Goal: Task Accomplishment & Management: Complete application form

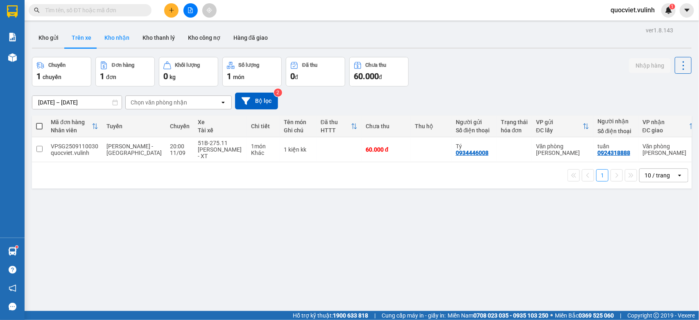
click at [126, 35] on button "Kho nhận" at bounding box center [117, 38] width 38 height 20
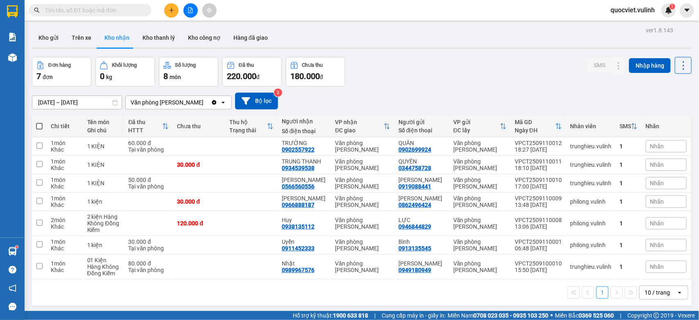
click at [131, 7] on input "text" at bounding box center [93, 10] width 97 height 9
click at [173, 11] on icon "plus" at bounding box center [172, 10] width 6 height 6
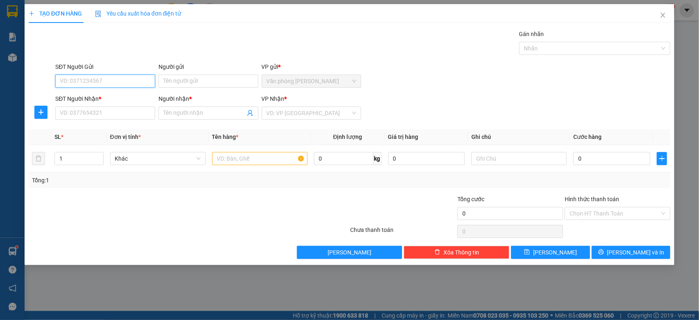
paste input "931414386"
click at [62, 82] on input "931414386" at bounding box center [105, 81] width 100 height 13
type input "0931414386"
click at [123, 96] on div "0931414386 - Thành" at bounding box center [105, 97] width 90 height 9
type input "Thành"
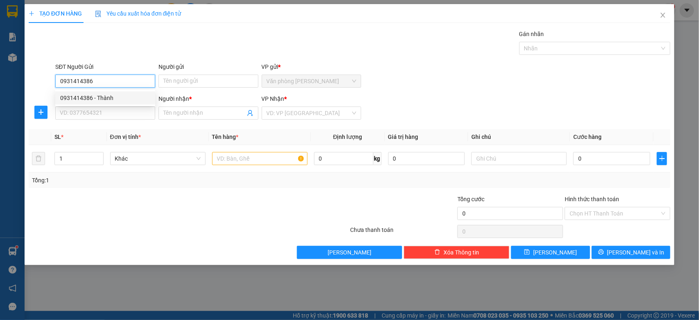
type input "0931414386"
type input "Thành"
type input "150.000"
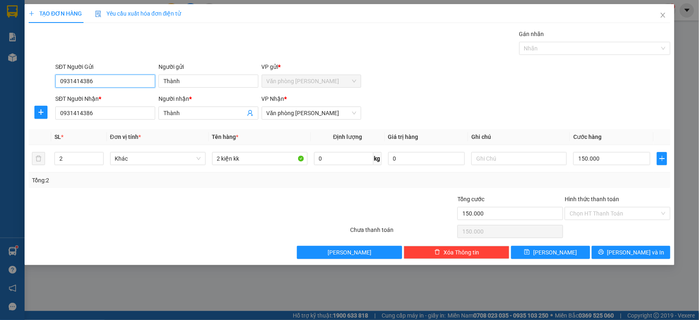
type input "0931414386"
click at [79, 152] on div "2" at bounding box center [78, 158] width 49 height 13
click at [81, 159] on input "2" at bounding box center [79, 158] width 48 height 12
type input "5"
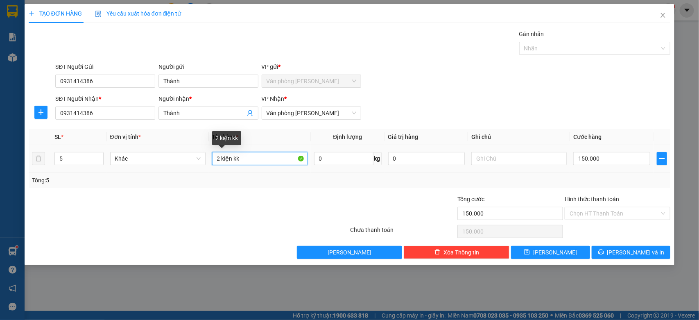
click at [216, 162] on input "2 kiện kk" at bounding box center [259, 158] width 95 height 13
type input "5 kiện kk"
click at [582, 158] on input "150.000" at bounding box center [612, 158] width 77 height 13
click at [577, 161] on input "150.000" at bounding box center [612, 158] width 77 height 13
click at [581, 161] on input "150.000" at bounding box center [612, 158] width 77 height 13
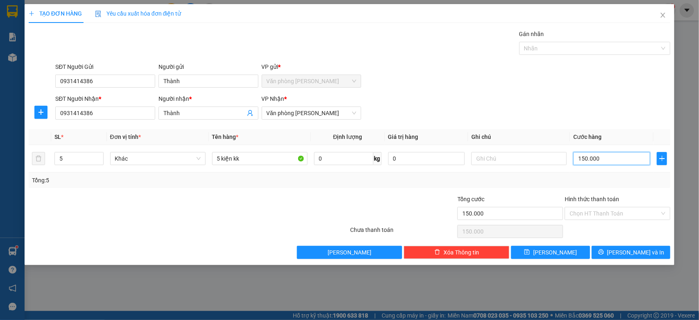
type input "50.000"
type input "450.000"
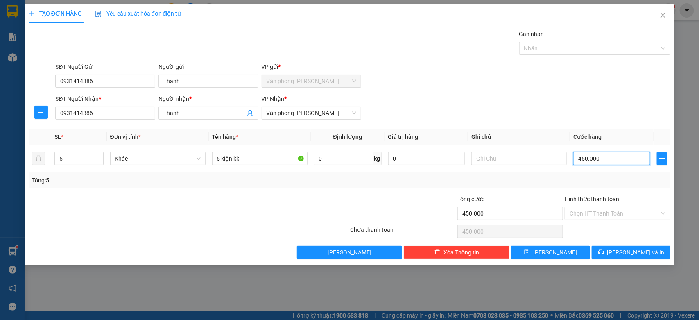
type input "450.000"
click at [614, 206] on div "Hình thức thanh toán" at bounding box center [618, 201] width 106 height 12
click at [612, 214] on input "Hình thức thanh toán" at bounding box center [615, 213] width 90 height 12
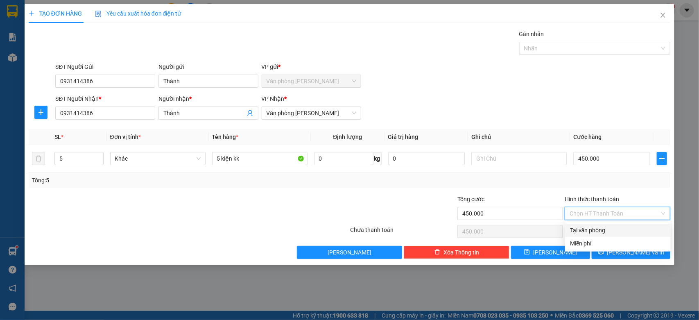
click at [576, 227] on div "Tại văn phòng" at bounding box center [618, 230] width 96 height 9
type input "0"
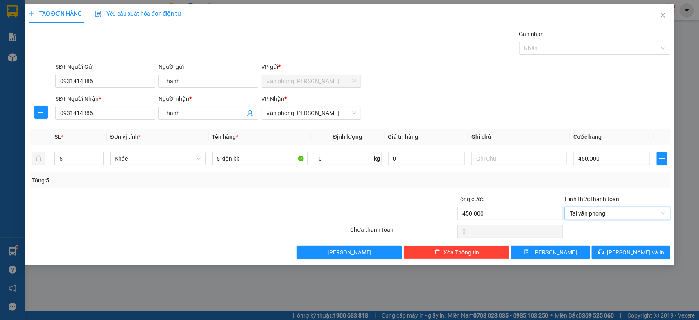
click at [632, 261] on div "TẠO ĐƠN HÀNG Yêu cầu xuất hóa đơn điện tử Transit Pickup Surcharge Ids Transit …" at bounding box center [350, 134] width 651 height 261
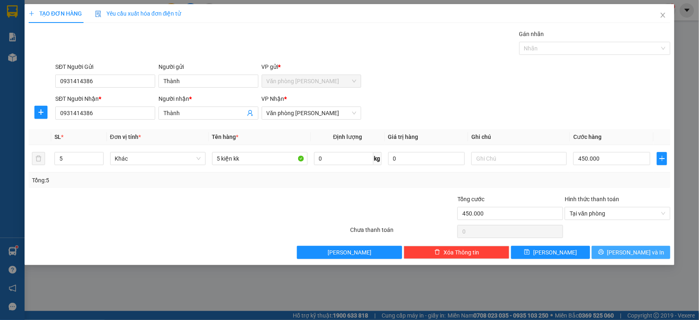
click at [630, 257] on span "[PERSON_NAME] và In" at bounding box center [636, 252] width 57 height 9
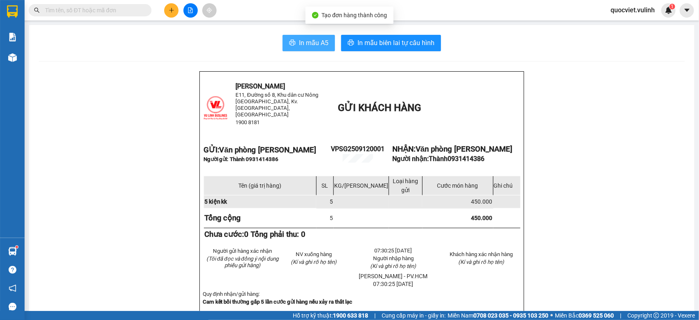
click at [318, 41] on span "In mẫu A5" at bounding box center [313, 43] width 29 height 10
drag, startPoint x: 644, startPoint y: 298, endPoint x: 570, endPoint y: 45, distance: 263.4
click at [572, 50] on div "In mẫu A5 In mẫu biên lai tự cấu hình" at bounding box center [362, 43] width 646 height 16
